Goal: Information Seeking & Learning: Learn about a topic

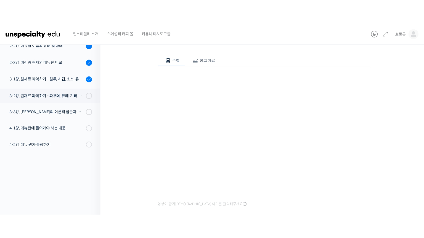
scroll to position [44, 0]
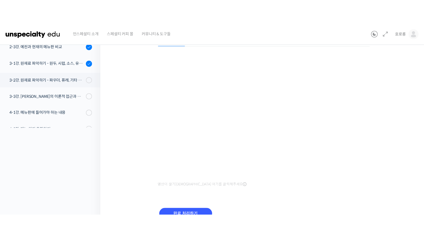
scroll to position [62, 0]
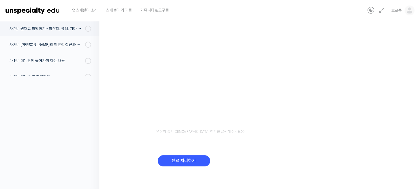
scroll to position [111, 0]
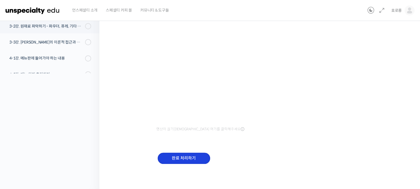
click at [170, 158] on input "완료 처리하기" at bounding box center [184, 158] width 52 height 11
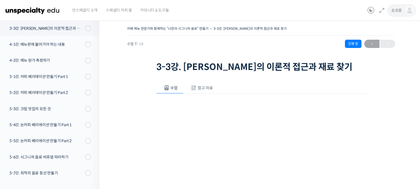
click at [404, 9] on link "호로롱" at bounding box center [402, 10] width 23 height 21
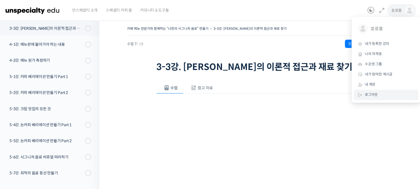
click at [374, 97] on span "로그아웃" at bounding box center [370, 94] width 13 height 5
